Goal: Information Seeking & Learning: Learn about a topic

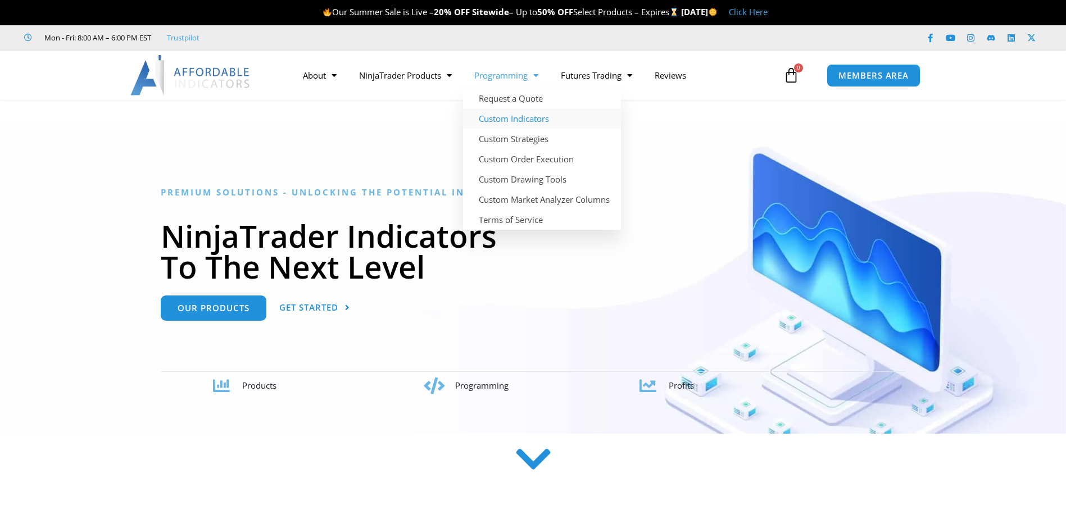
click at [520, 116] on link "Custom Indicators" at bounding box center [542, 118] width 158 height 20
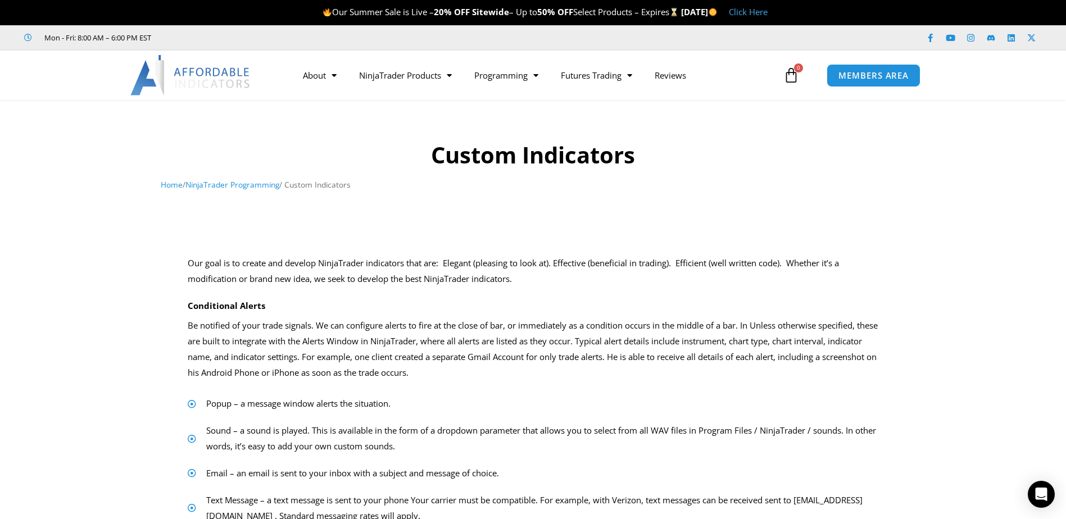
click at [220, 61] on img at bounding box center [190, 75] width 121 height 40
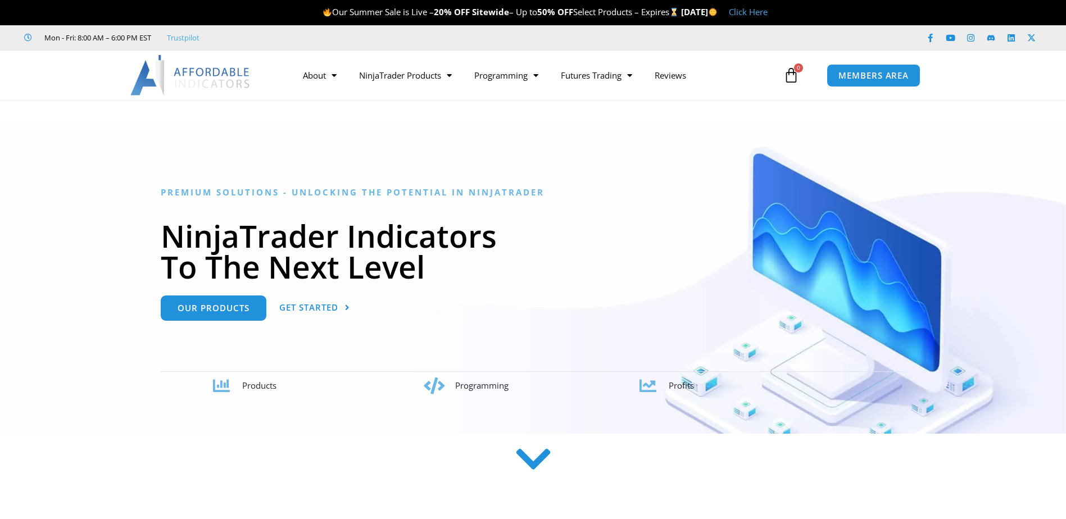
click at [233, 82] on img at bounding box center [190, 75] width 121 height 40
click at [325, 70] on link "About" at bounding box center [320, 75] width 56 height 26
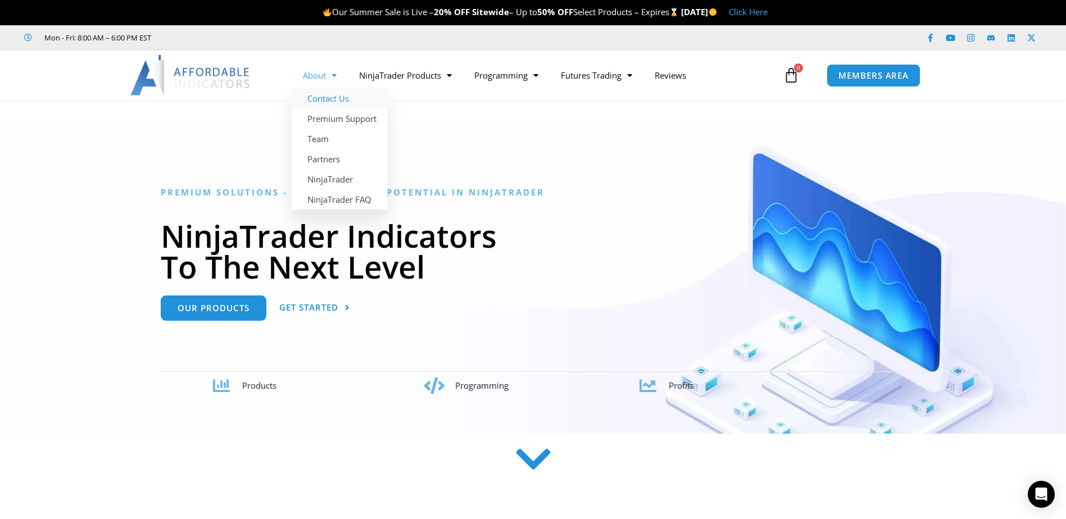
click at [314, 107] on link "Contact Us" at bounding box center [340, 98] width 96 height 20
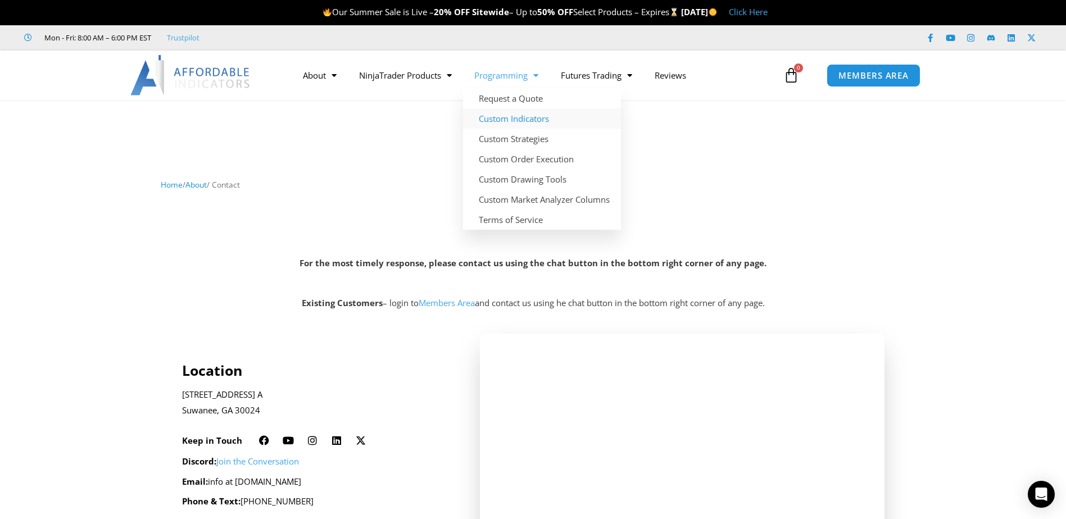
click at [529, 119] on link "Custom Indicators" at bounding box center [542, 118] width 158 height 20
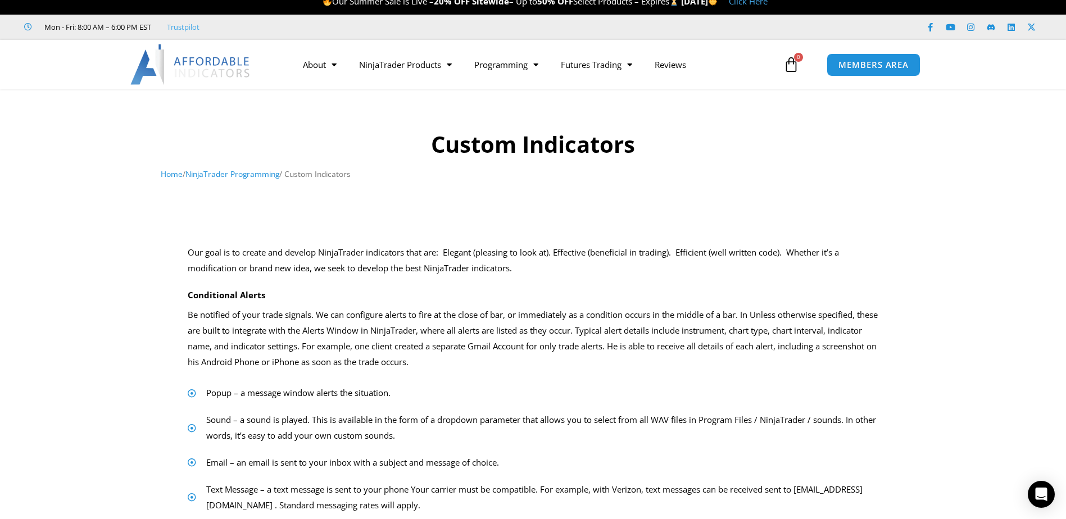
scroll to position [394, 0]
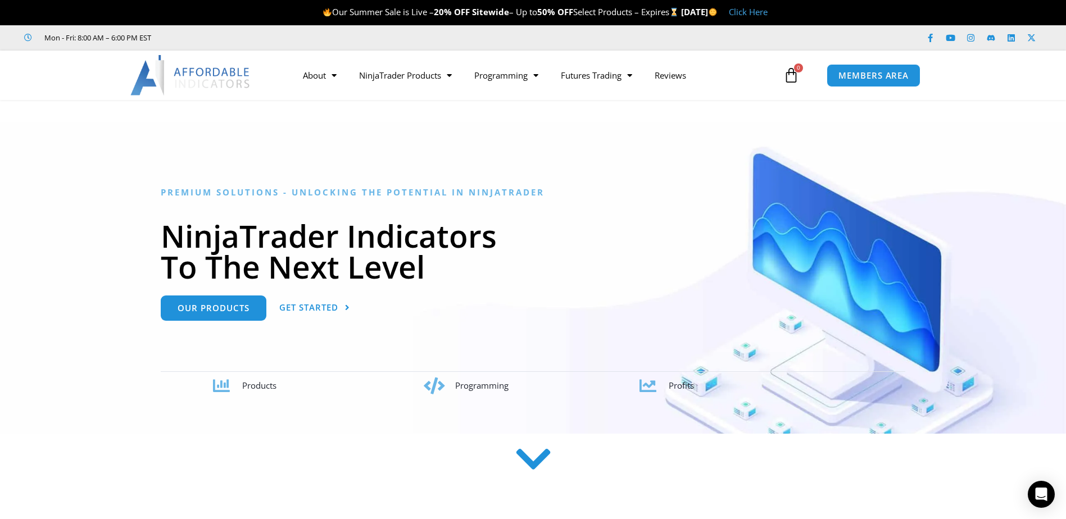
click at [212, 63] on img at bounding box center [190, 75] width 121 height 40
click at [587, 121] on link "Prop Firms" at bounding box center [592, 118] width 85 height 20
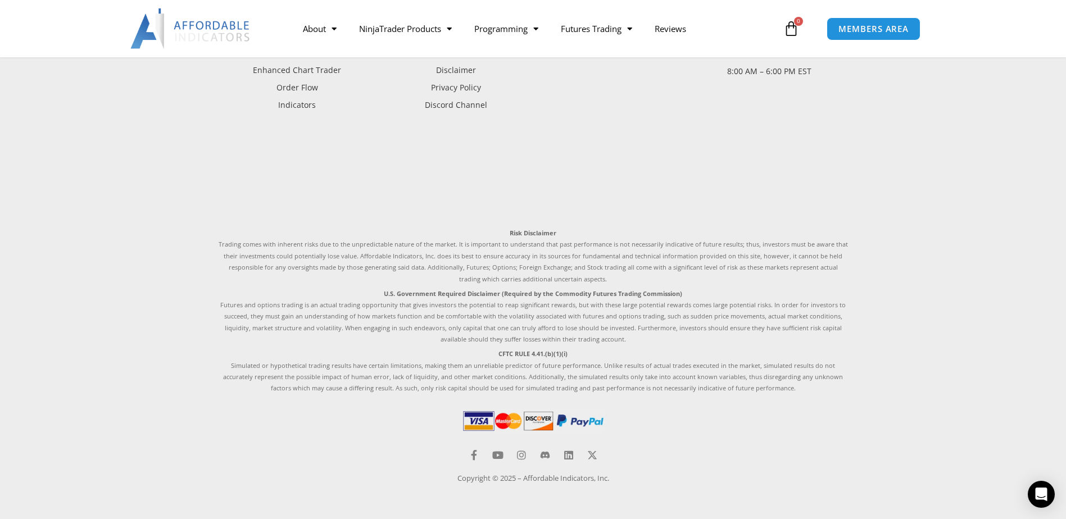
scroll to position [958, 0]
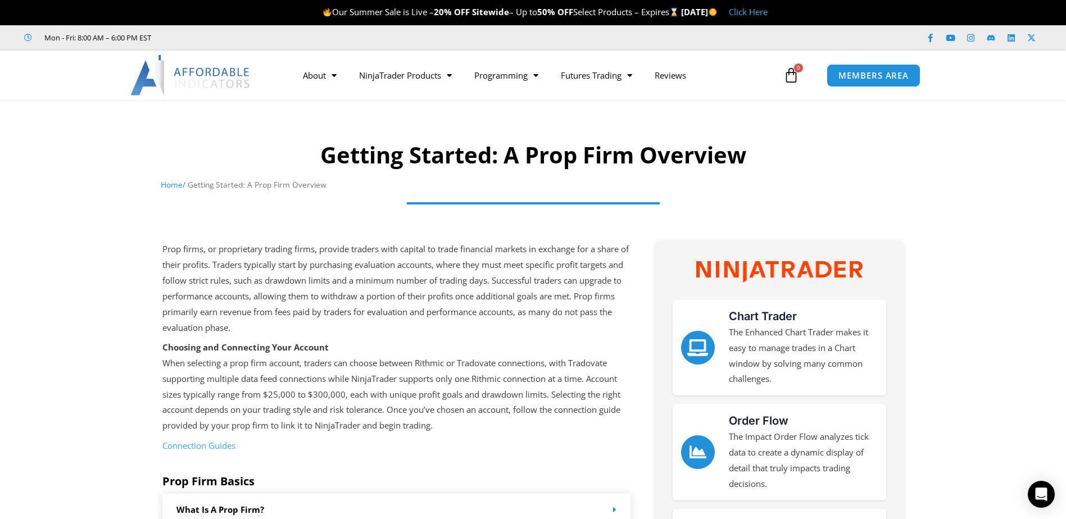
click at [188, 75] on img at bounding box center [190, 75] width 121 height 40
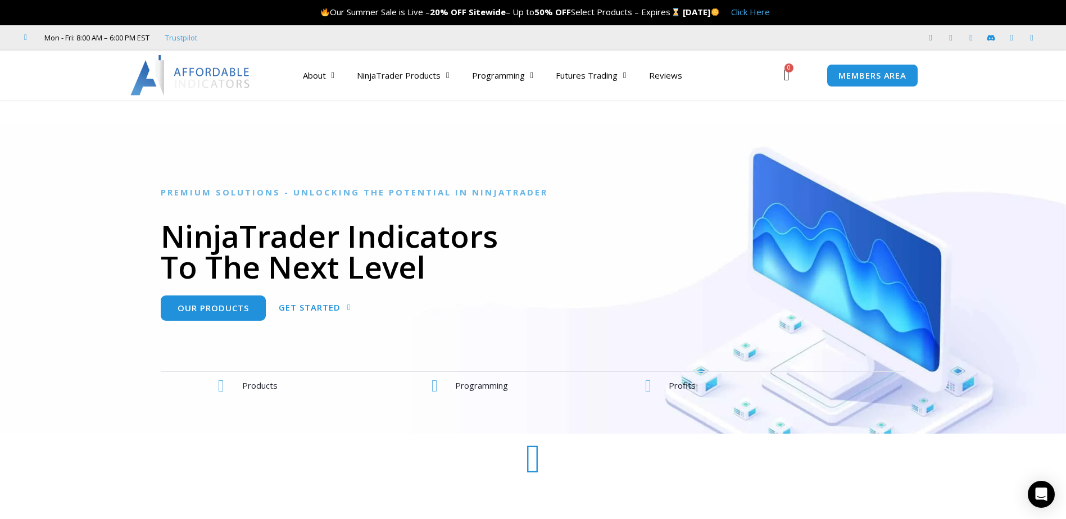
click at [191, 67] on img at bounding box center [190, 75] width 121 height 40
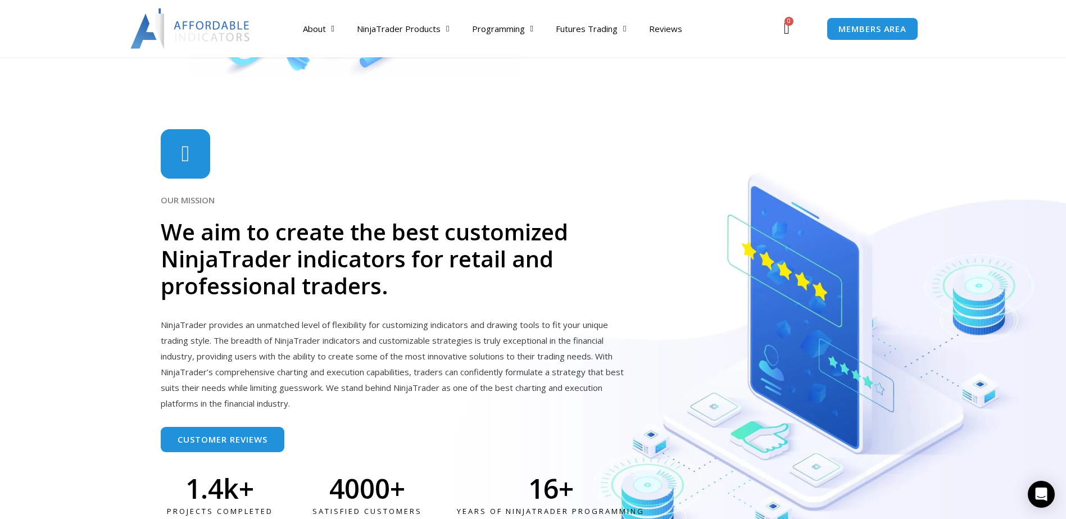
scroll to position [2721, 0]
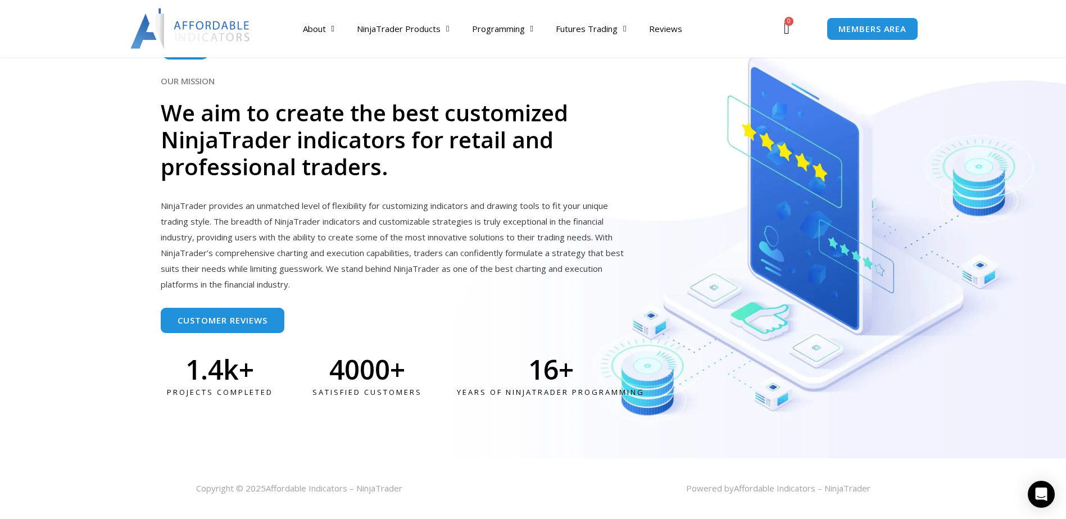
click at [202, 20] on img at bounding box center [190, 28] width 121 height 40
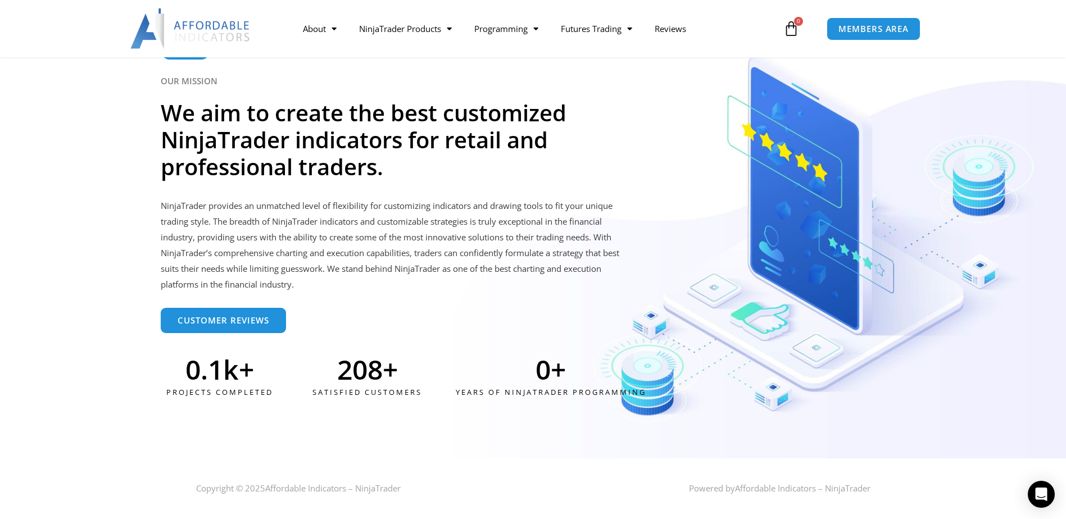
scroll to position [2721, 0]
click at [169, 39] on img at bounding box center [190, 28] width 121 height 40
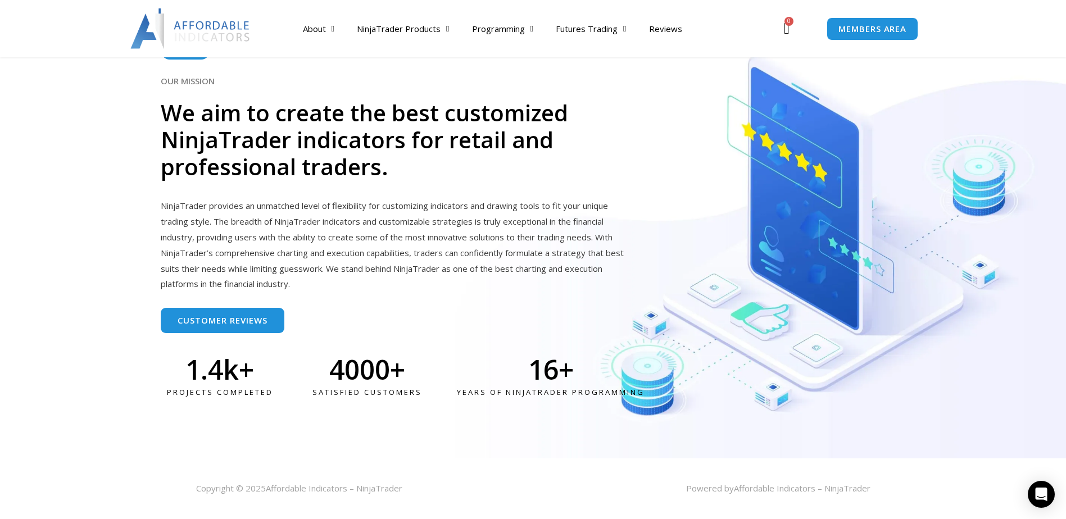
scroll to position [2721, 0]
click at [210, 40] on img at bounding box center [190, 28] width 121 height 40
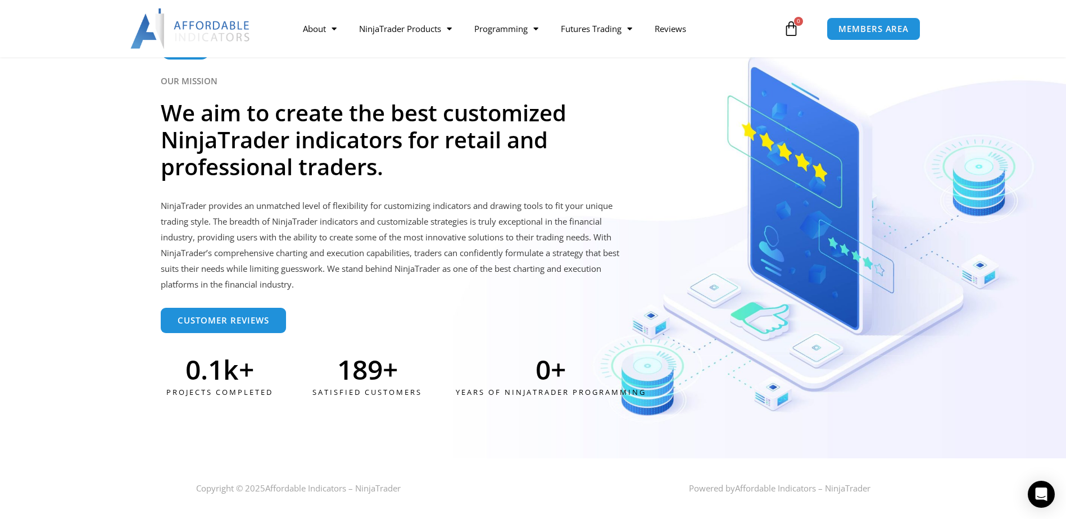
scroll to position [2721, 0]
click at [195, 31] on img at bounding box center [190, 28] width 121 height 40
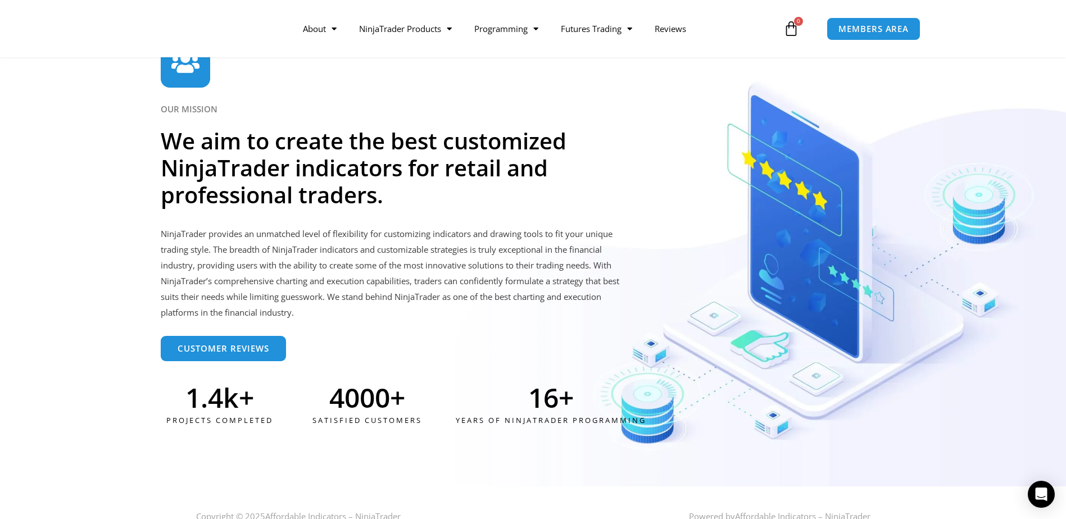
scroll to position [2721, 0]
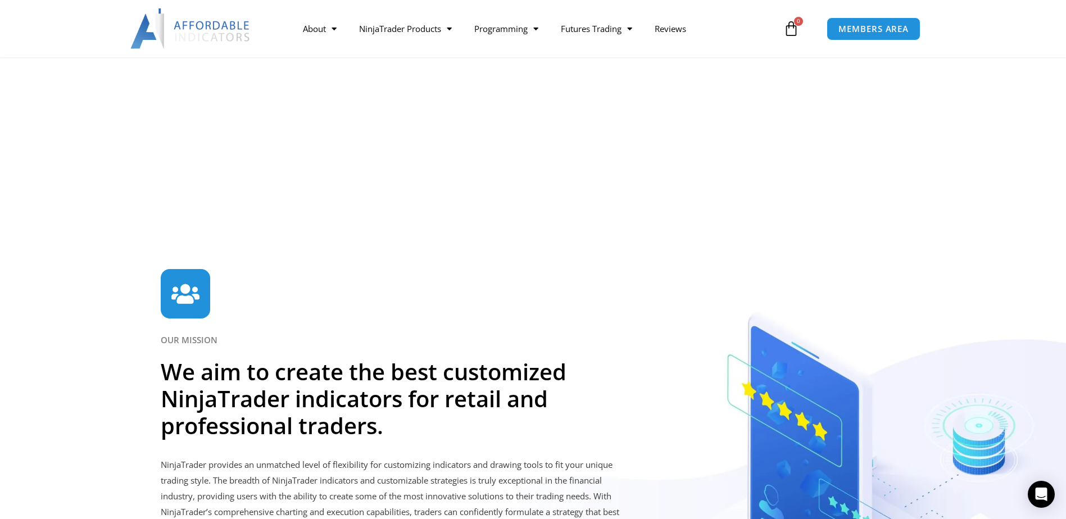
scroll to position [2096, 0]
